Goal: Task Accomplishment & Management: Complete application form

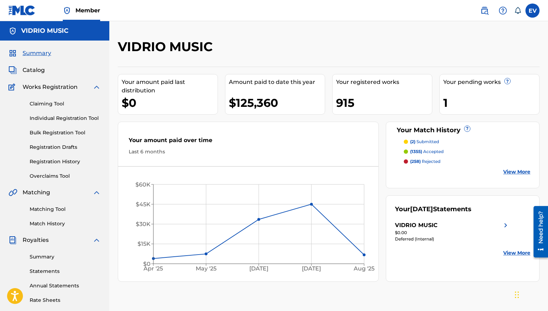
click at [52, 119] on link "Individual Registration Tool" at bounding box center [65, 118] width 71 height 7
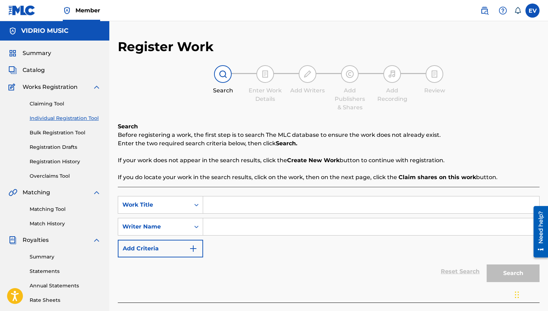
click at [208, 205] on input "Search Form" at bounding box center [371, 204] width 336 height 17
type input "si te llamé"
click at [216, 228] on input "Search Form" at bounding box center [371, 226] width 336 height 17
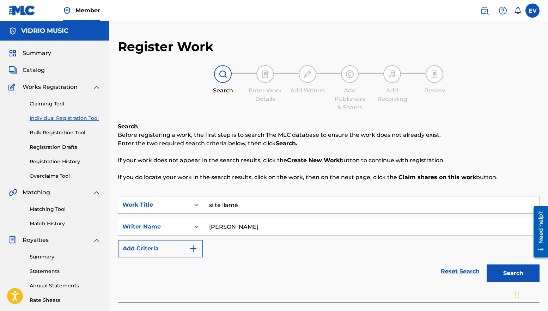
type input "erika vidrio"
click at [487, 265] on button "Search" at bounding box center [513, 274] width 53 height 18
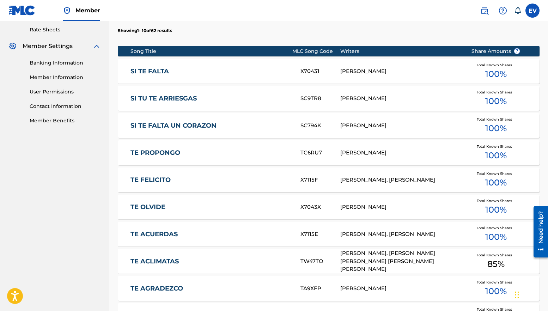
scroll to position [411, 0]
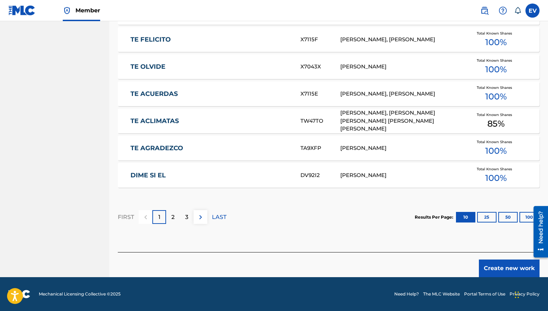
click at [508, 268] on button "Create new work" at bounding box center [509, 269] width 61 height 18
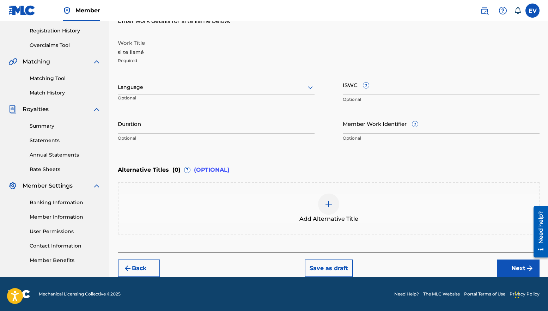
scroll to position [131, 0]
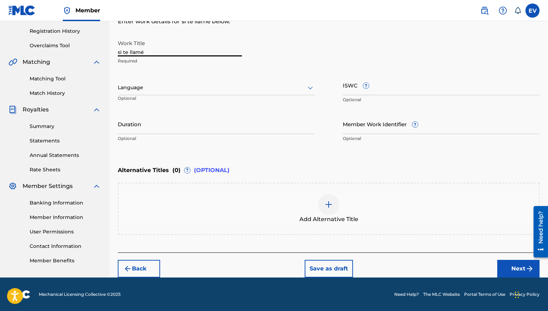
click at [119, 53] on input "si te llamé" at bounding box center [180, 46] width 124 height 20
type input "Si te llamé"
click at [134, 89] on div at bounding box center [216, 87] width 197 height 9
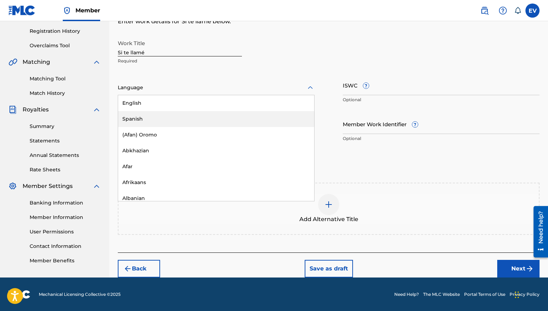
drag, startPoint x: 135, startPoint y: 114, endPoint x: 165, endPoint y: 108, distance: 31.0
click at [135, 114] on div "Spanish" at bounding box center [216, 119] width 196 height 16
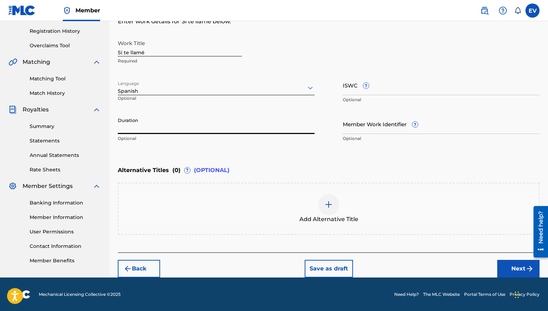
click at [158, 126] on input "Duration" at bounding box center [216, 124] width 197 height 20
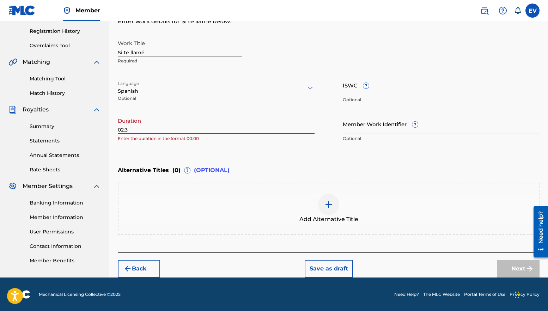
type input "02:35"
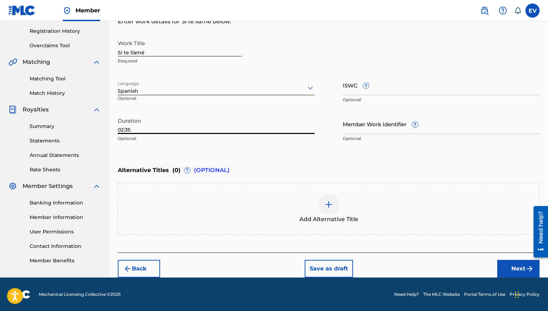
click at [517, 264] on button "Next" at bounding box center [518, 269] width 42 height 18
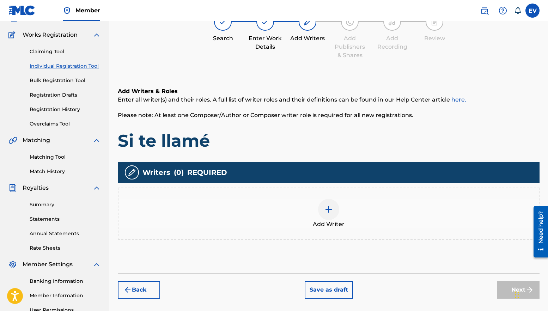
scroll to position [57, 0]
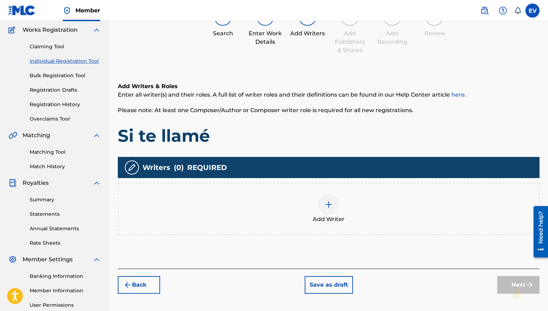
click at [328, 206] on img at bounding box center [329, 204] width 8 height 8
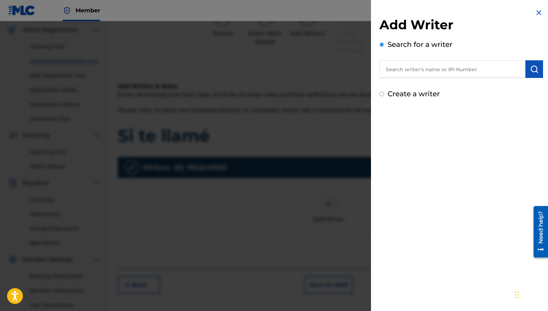
click at [413, 71] on input "text" at bounding box center [453, 69] width 146 height 18
type input "R"
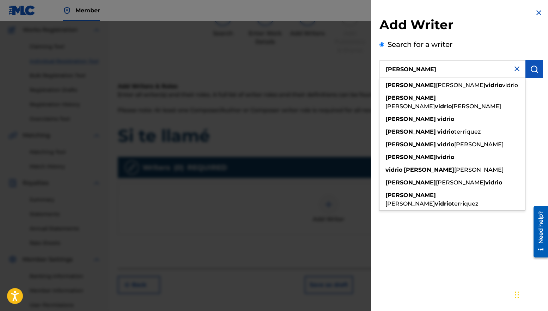
type input "ERIKA VIDRIO"
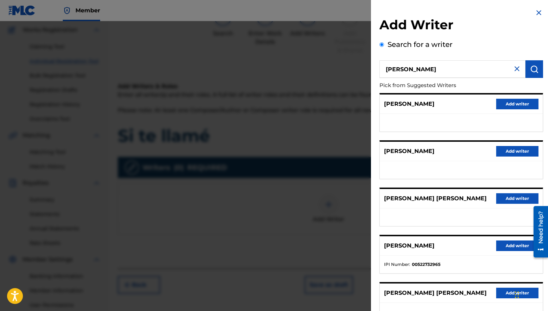
click at [499, 245] on button "Add writer" at bounding box center [517, 246] width 42 height 11
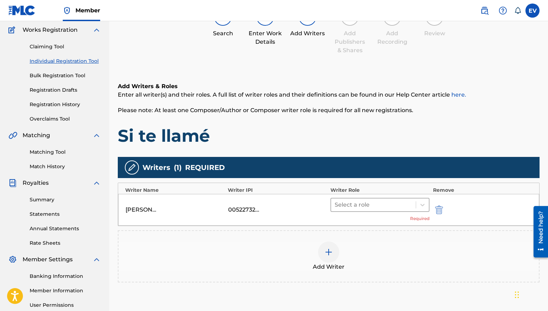
click at [353, 202] on div at bounding box center [374, 205] width 78 height 10
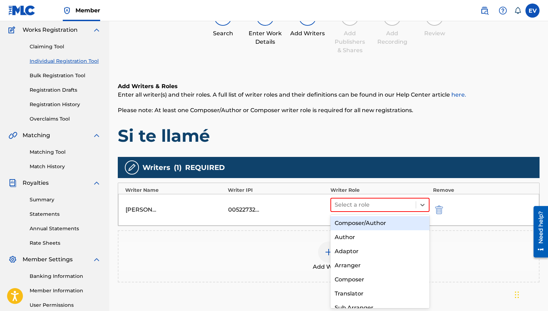
click at [351, 220] on div "Composer/Author" at bounding box center [380, 223] width 99 height 14
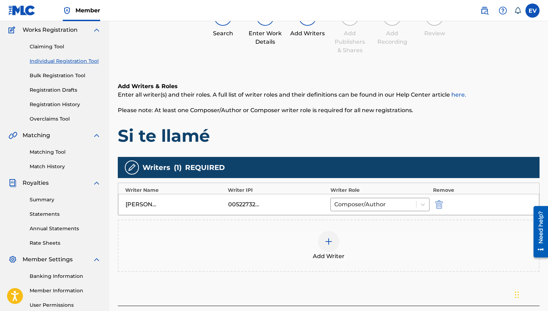
scroll to position [126, 0]
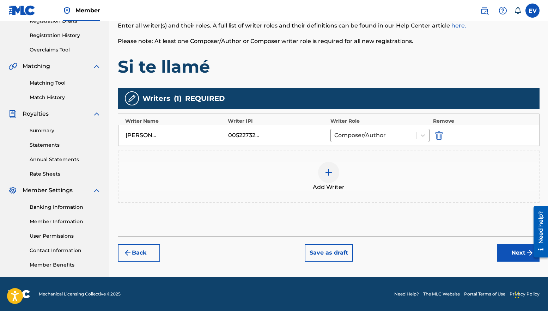
click at [516, 257] on button "Next" at bounding box center [518, 253] width 42 height 18
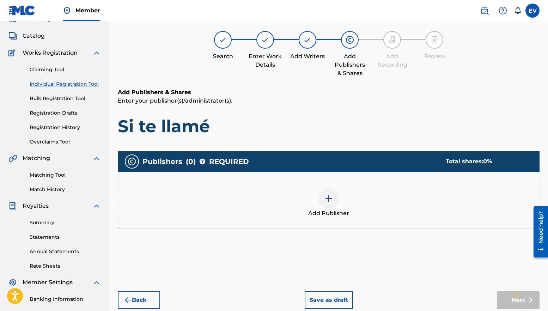
scroll to position [32, 0]
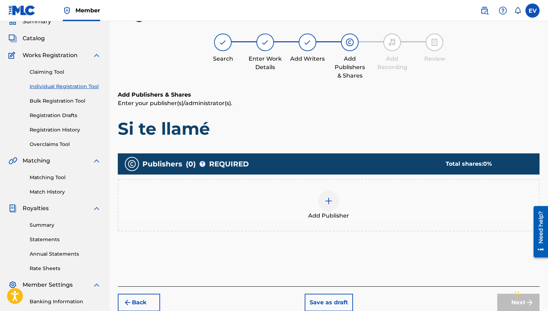
click at [327, 195] on div at bounding box center [328, 200] width 21 height 21
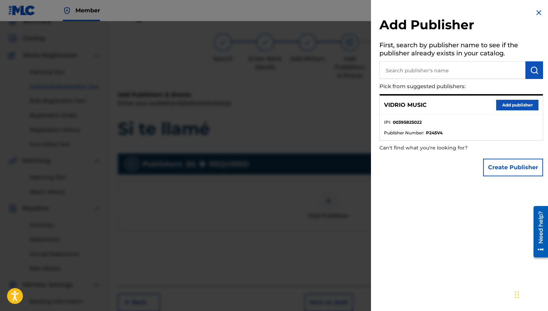
click at [503, 103] on button "Add publisher" at bounding box center [517, 105] width 42 height 11
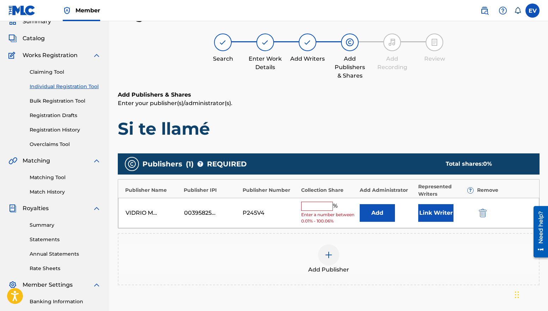
click at [319, 205] on input "text" at bounding box center [317, 206] width 32 height 9
type input "100"
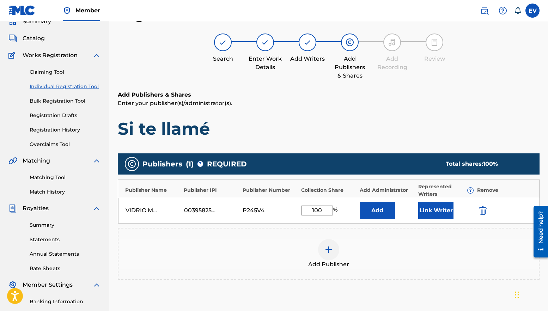
click at [435, 217] on button "Link Writer" at bounding box center [435, 211] width 35 height 18
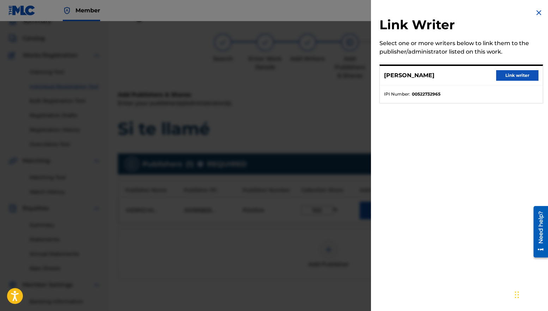
click at [515, 77] on button "Link writer" at bounding box center [517, 75] width 42 height 11
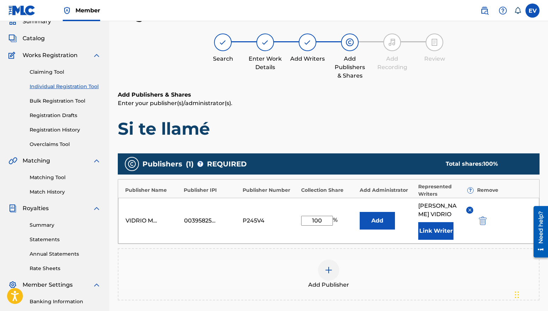
scroll to position [127, 0]
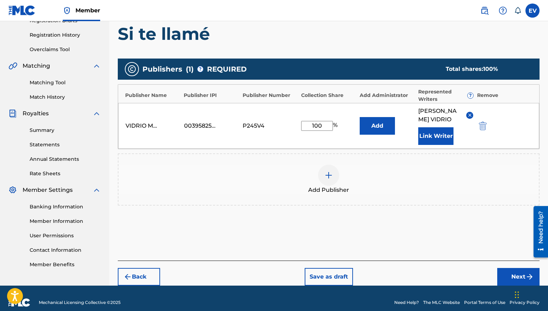
click at [508, 268] on button "Next" at bounding box center [518, 277] width 42 height 18
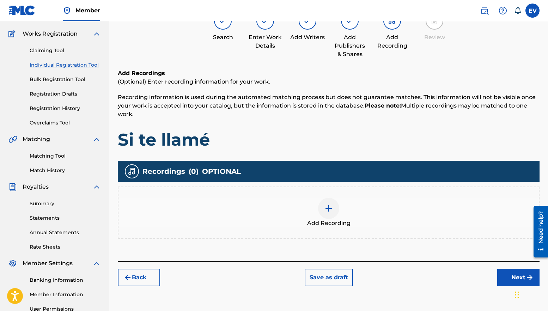
scroll to position [54, 0]
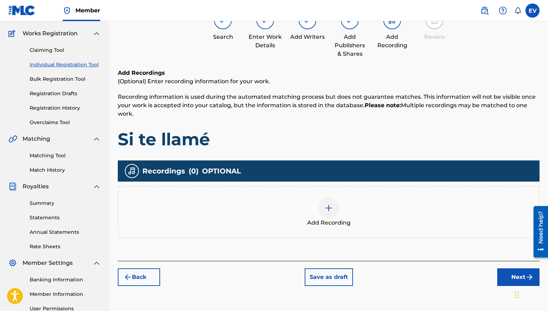
click at [326, 207] on img at bounding box center [329, 208] width 8 height 8
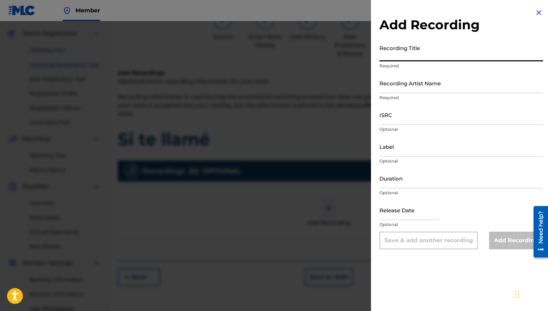
click at [389, 55] on input "Recording Title" at bounding box center [462, 51] width 164 height 20
type input "Si te llamé"
click at [401, 88] on input "Recording Artist Name" at bounding box center [462, 83] width 164 height 20
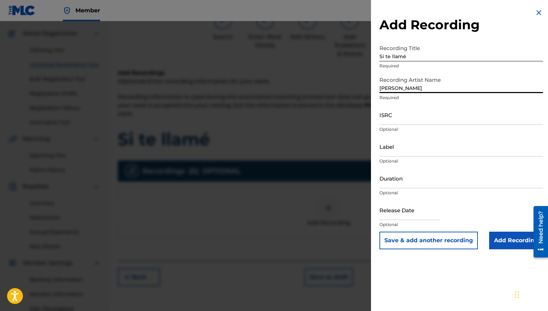
type input "Adrian Zamarripa"
click at [395, 150] on input "Label" at bounding box center [462, 147] width 164 height 20
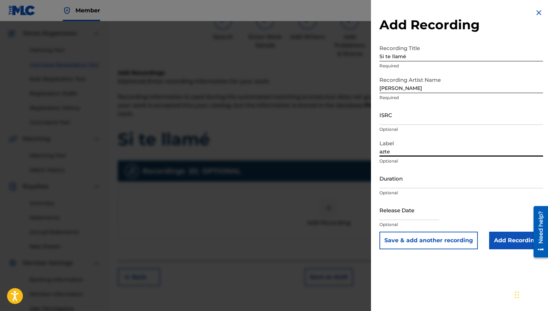
type input "AZTECA RECORDS LLC"
click at [401, 181] on input "Duration" at bounding box center [462, 178] width 164 height 20
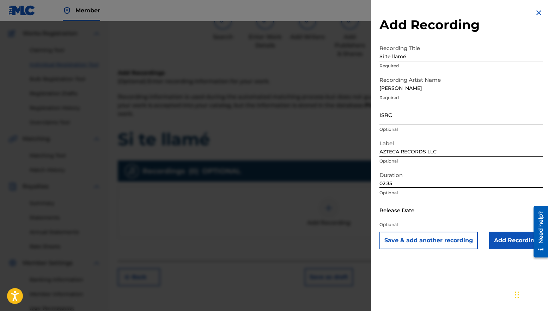
click at [422, 171] on input "02:35" at bounding box center [462, 178] width 164 height 20
type input "02:35"
select select "8"
select select "2025"
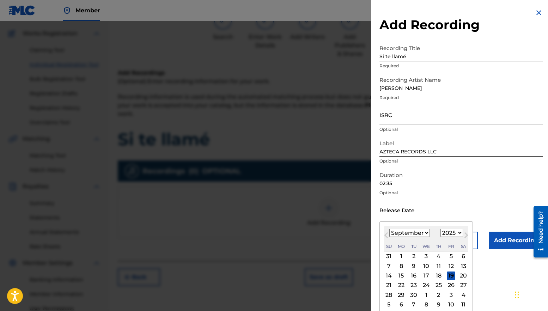
click at [407, 213] on input "text" at bounding box center [410, 210] width 60 height 20
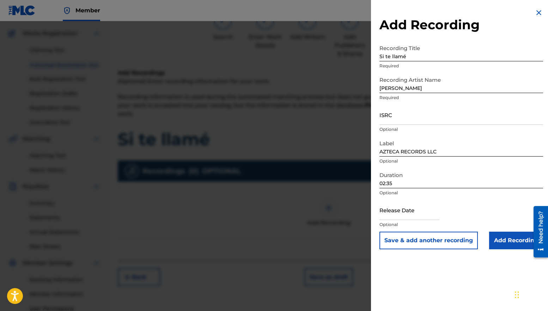
click at [450, 202] on div "Release Date Optional" at bounding box center [462, 216] width 164 height 32
click at [407, 217] on input "text" at bounding box center [410, 210] width 60 height 20
select select "8"
select select "2025"
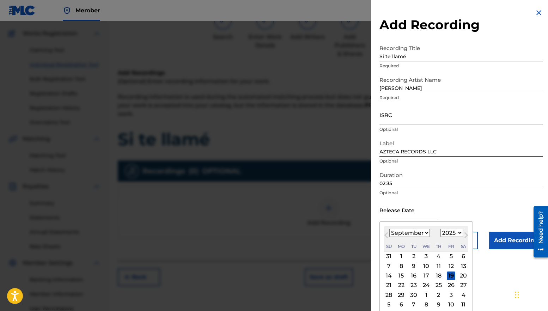
click at [393, 242] on div "Su Mo Tu We Th Fr Sa" at bounding box center [426, 247] width 84 height 10
click at [450, 275] on div "19" at bounding box center [451, 276] width 8 height 8
type input "September 19 2025"
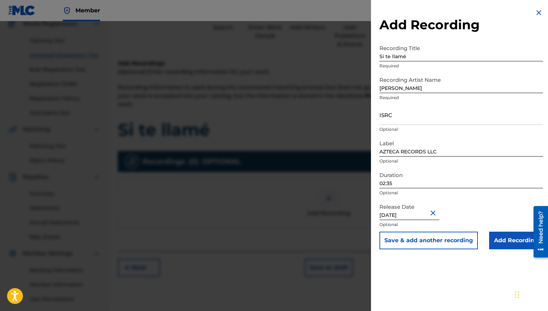
scroll to position [67, 0]
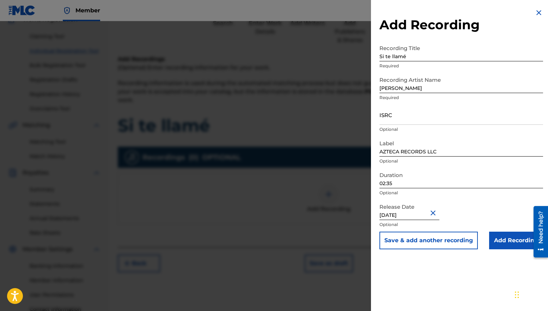
click at [506, 240] on input "Add Recording" at bounding box center [516, 241] width 54 height 18
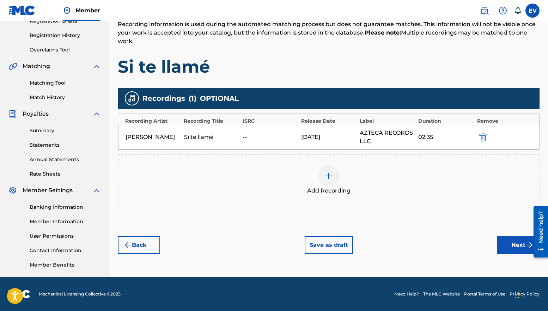
click at [509, 248] on button "Next" at bounding box center [518, 245] width 42 height 18
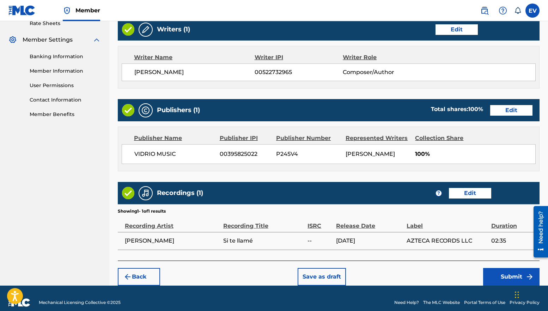
scroll to position [285, 0]
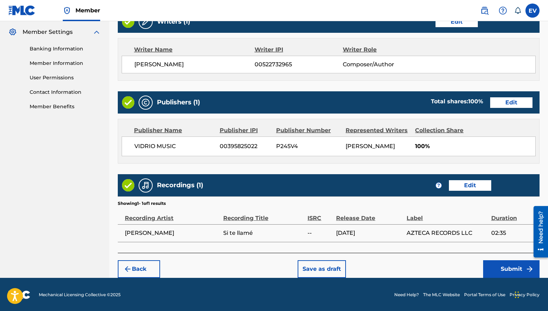
click at [499, 266] on button "Submit" at bounding box center [511, 269] width 56 height 18
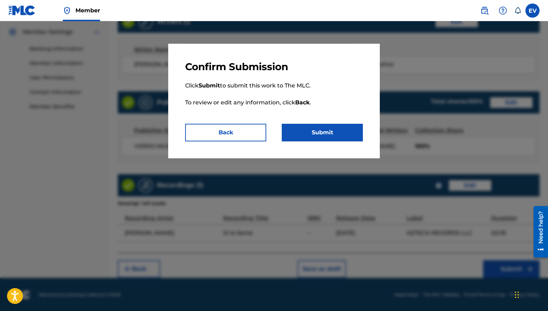
click at [338, 129] on button "Submit" at bounding box center [322, 133] width 81 height 18
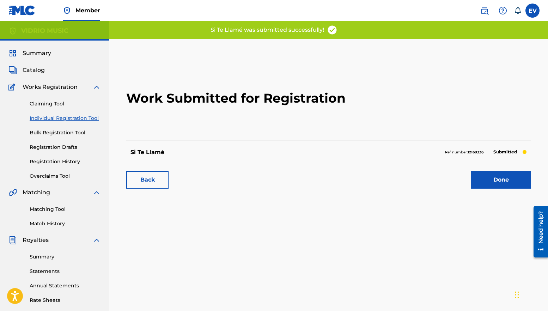
click at [493, 186] on link "Done" at bounding box center [501, 180] width 60 height 18
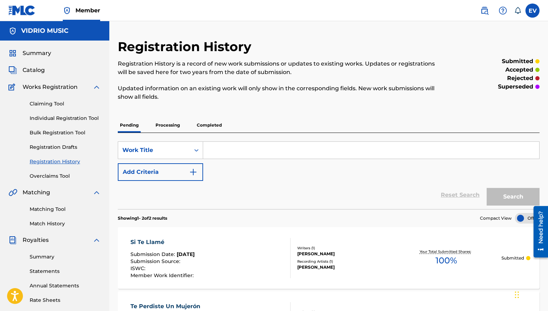
click at [35, 53] on span "Summary" at bounding box center [37, 53] width 29 height 8
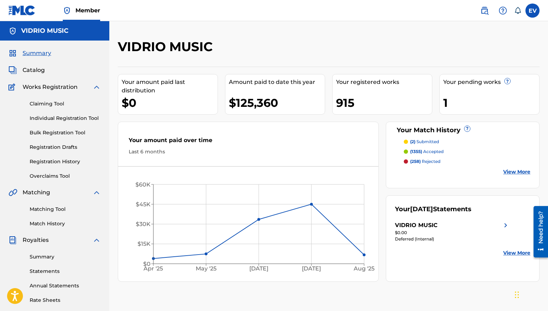
click at [37, 72] on span "Catalog" at bounding box center [34, 70] width 22 height 8
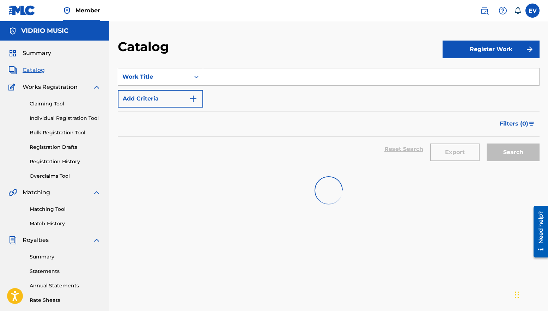
click at [214, 78] on input "Search Form" at bounding box center [371, 76] width 336 height 17
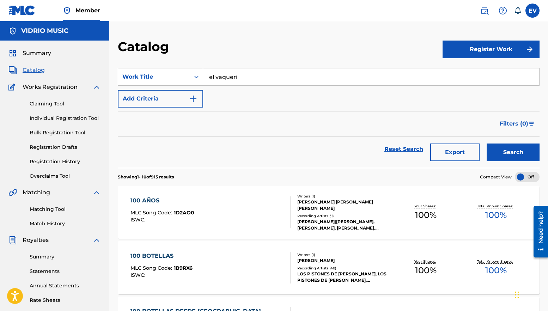
click at [487, 144] on button "Search" at bounding box center [513, 153] width 53 height 18
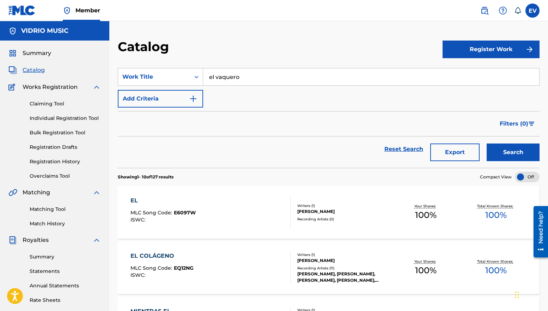
type input "el vaquero"
click at [487, 144] on button "Search" at bounding box center [513, 153] width 53 height 18
drag, startPoint x: 245, startPoint y: 76, endPoint x: 188, endPoint y: 73, distance: 57.2
click at [188, 73] on div "SearchWithCriteria7c597e88-b15b-4346-87a5-b821b46912a1 Work Title el vaquero" at bounding box center [329, 77] width 422 height 18
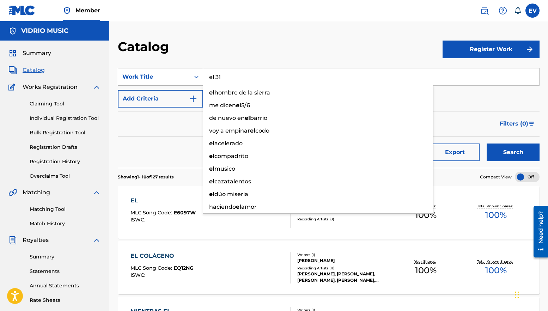
click at [487, 144] on button "Search" at bounding box center [513, 153] width 53 height 18
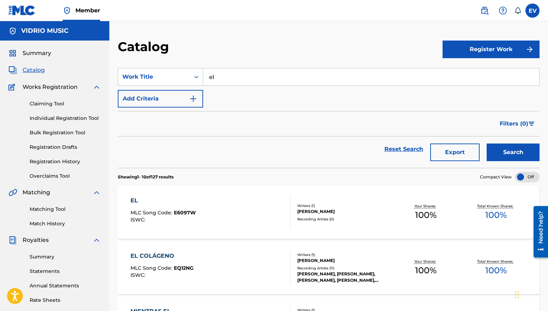
type input "e"
click at [29, 53] on span "Summary" at bounding box center [37, 53] width 29 height 8
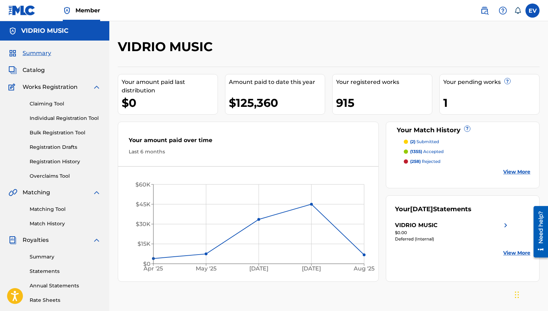
click at [49, 161] on link "Registration History" at bounding box center [65, 161] width 71 height 7
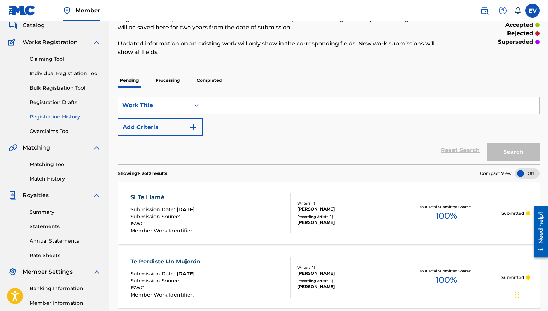
scroll to position [39, 0]
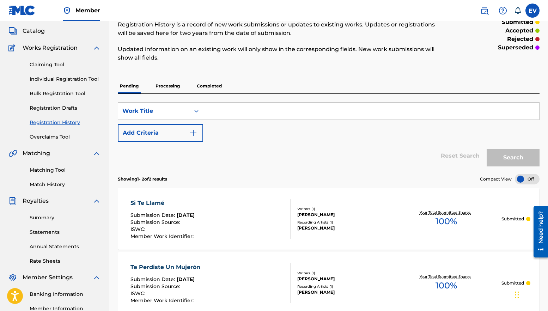
click at [163, 83] on p "Processing" at bounding box center [167, 86] width 29 height 15
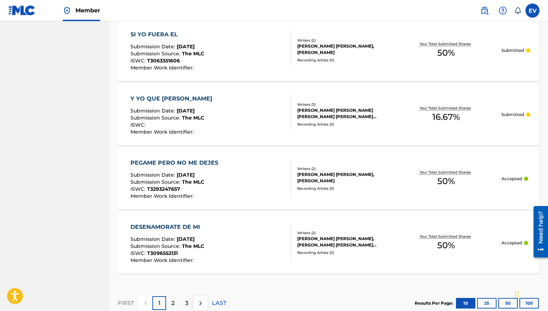
scroll to position [637, 0]
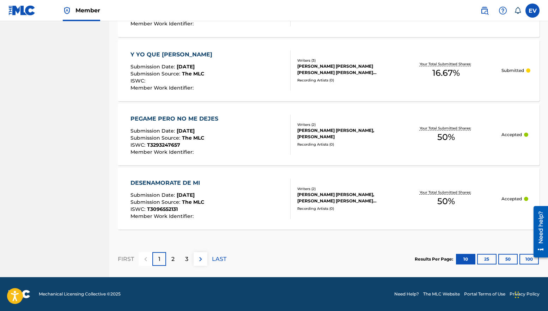
click at [200, 258] on img at bounding box center [200, 259] width 8 height 8
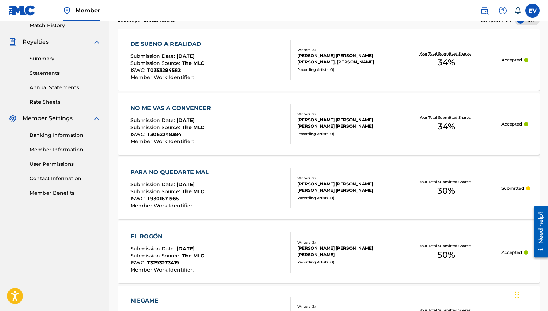
scroll to position [200, 0]
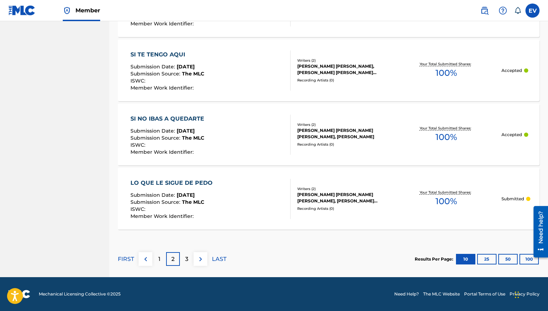
click at [199, 259] on img at bounding box center [200, 259] width 8 height 8
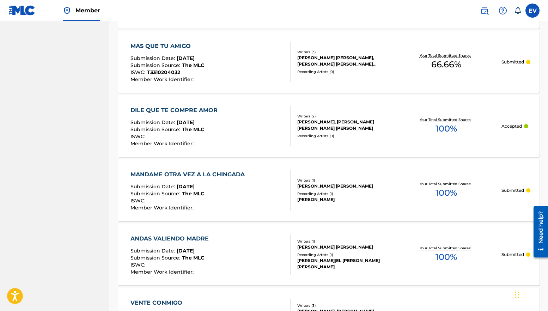
scroll to position [509, 0]
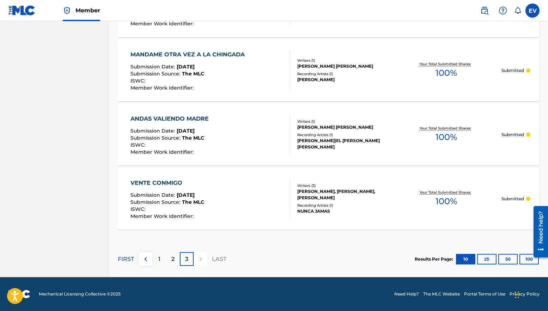
click at [200, 261] on div at bounding box center [201, 259] width 14 height 14
click at [158, 258] on p "1" at bounding box center [159, 259] width 2 height 8
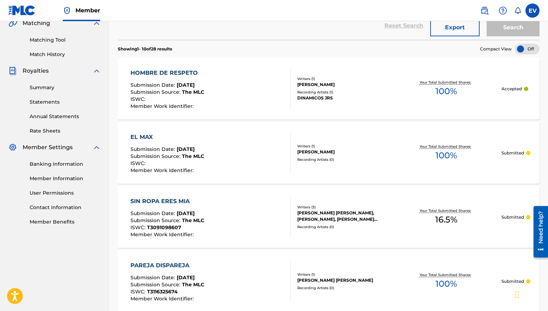
scroll to position [0, 0]
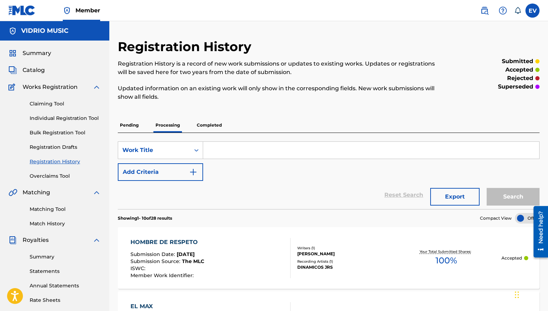
click at [35, 55] on span "Summary" at bounding box center [37, 53] width 29 height 8
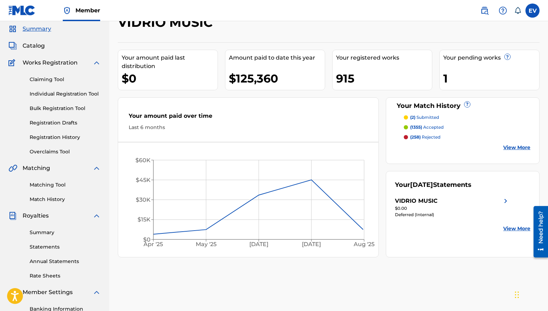
scroll to position [25, 0]
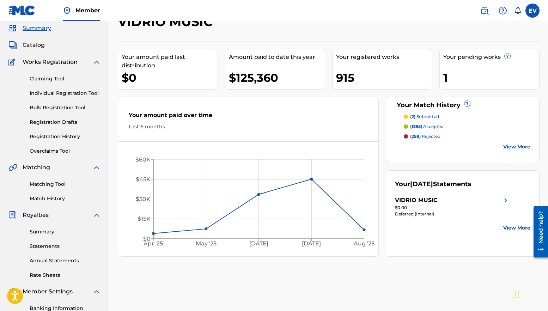
click at [36, 44] on span "Catalog" at bounding box center [34, 45] width 22 height 8
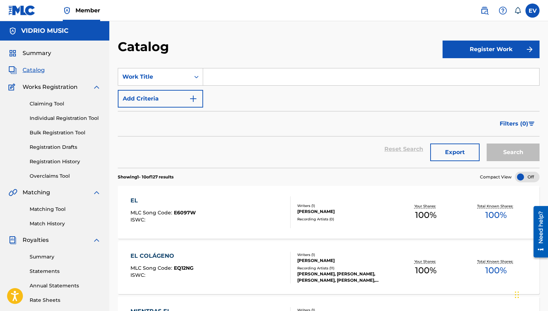
click at [33, 54] on span "Summary" at bounding box center [37, 53] width 29 height 8
